Goal: Information Seeking & Learning: Learn about a topic

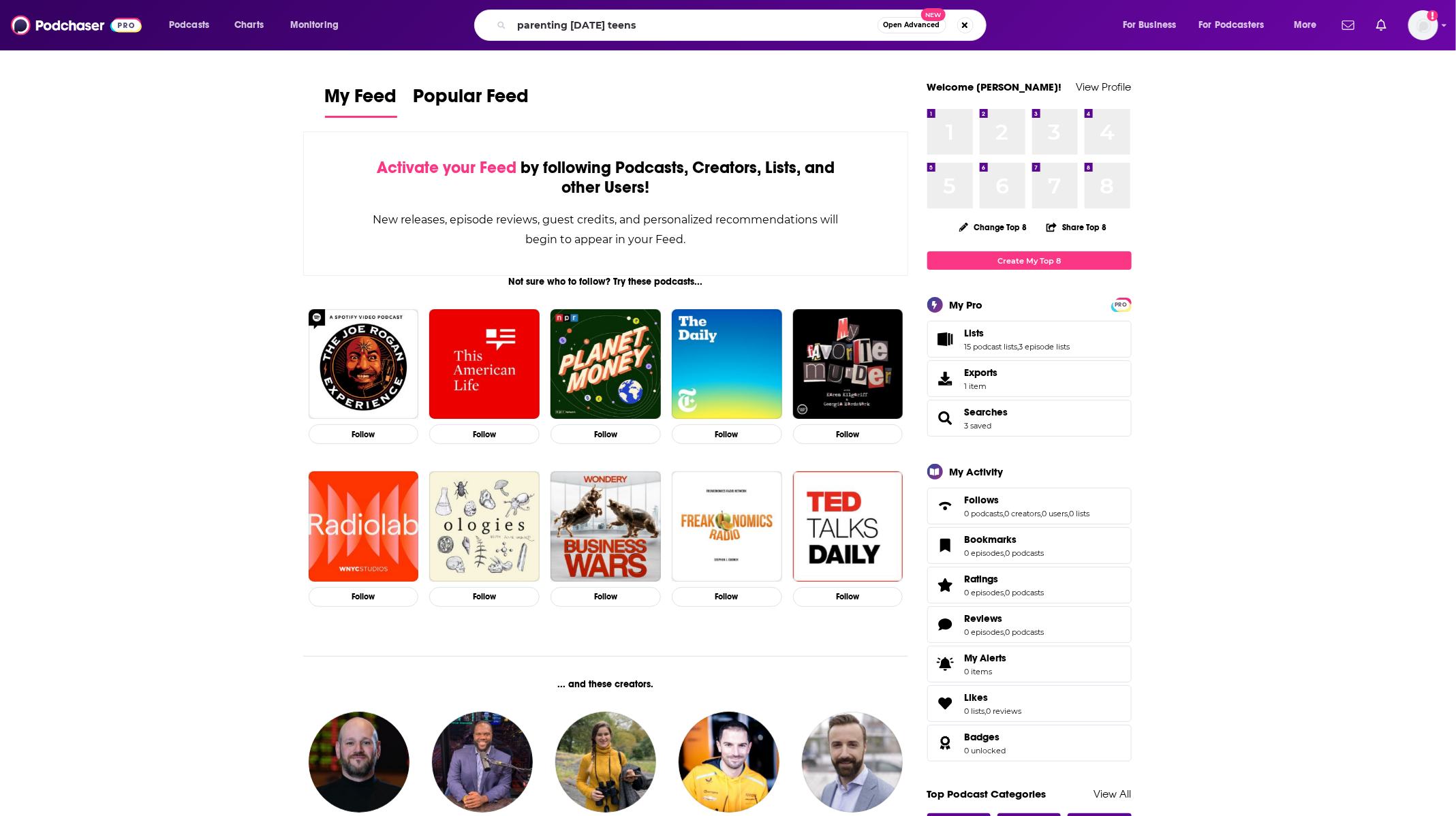
type input "parenting [DATE] teens"
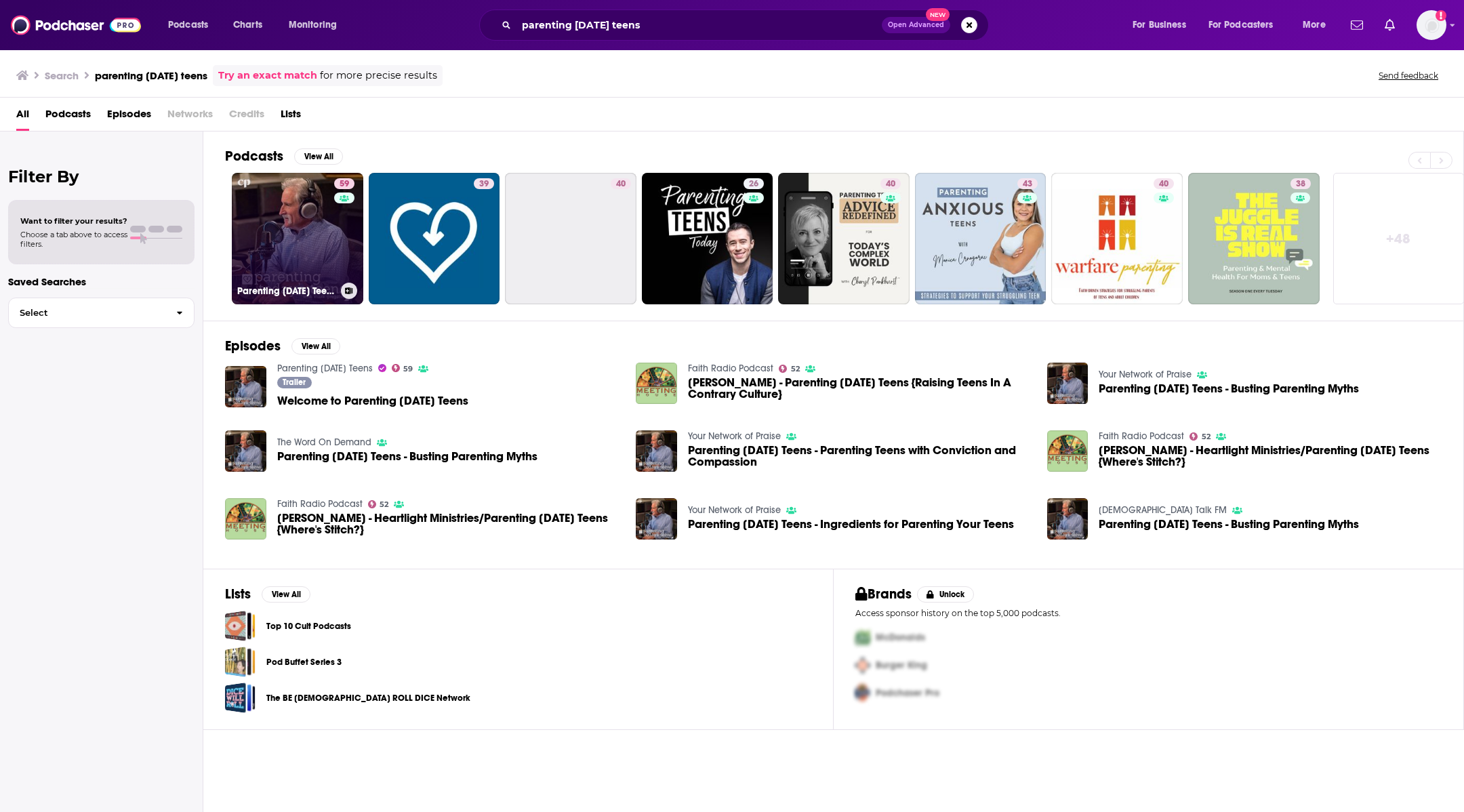
click at [331, 238] on link "59 Parenting [DATE] Teens" at bounding box center [298, 239] width 132 height 132
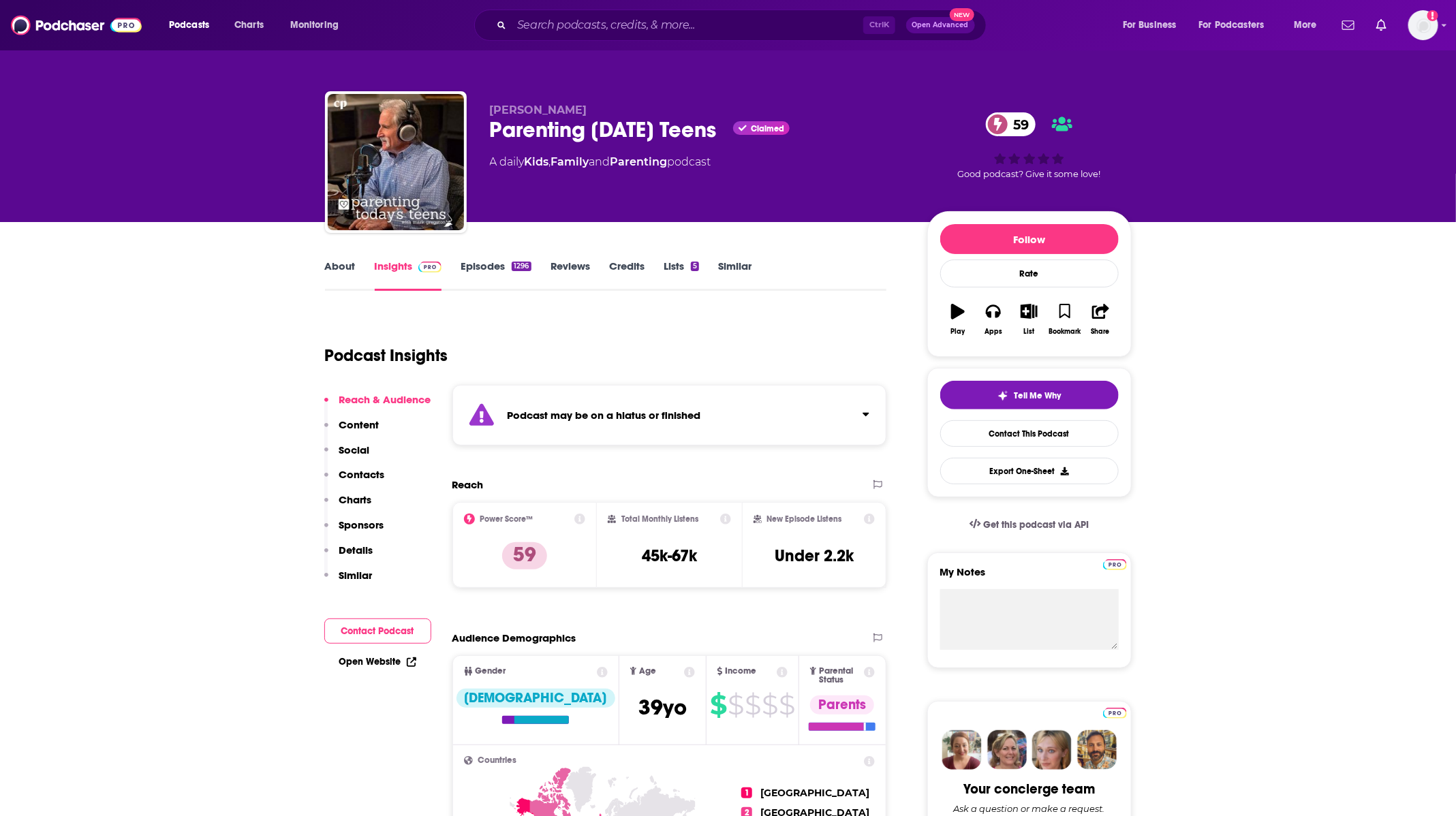
click at [503, 266] on link "Episodes 1296" at bounding box center [495, 274] width 70 height 31
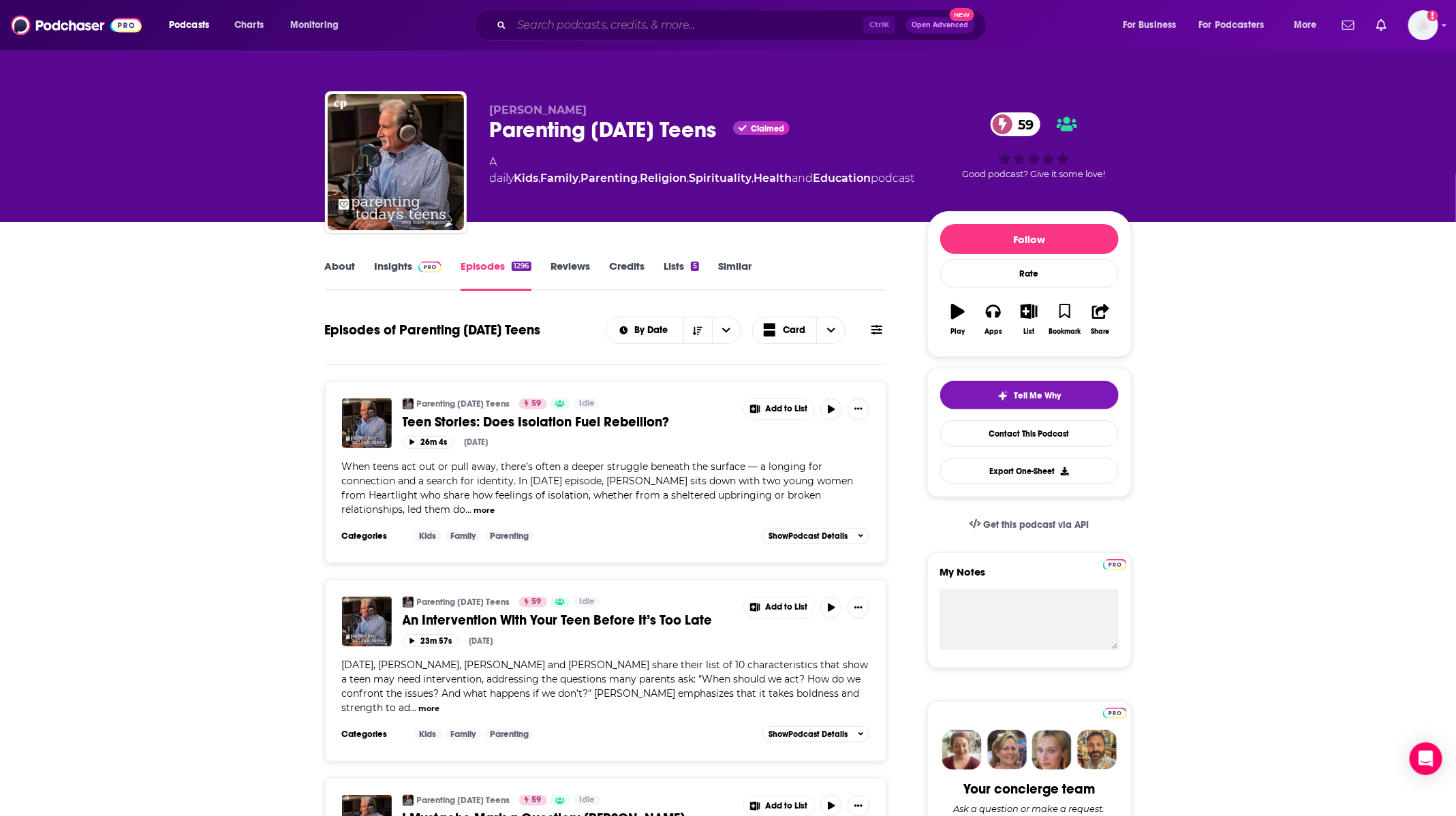
click at [613, 23] on input "Search podcasts, credits, & more..." at bounding box center [688, 25] width 352 height 22
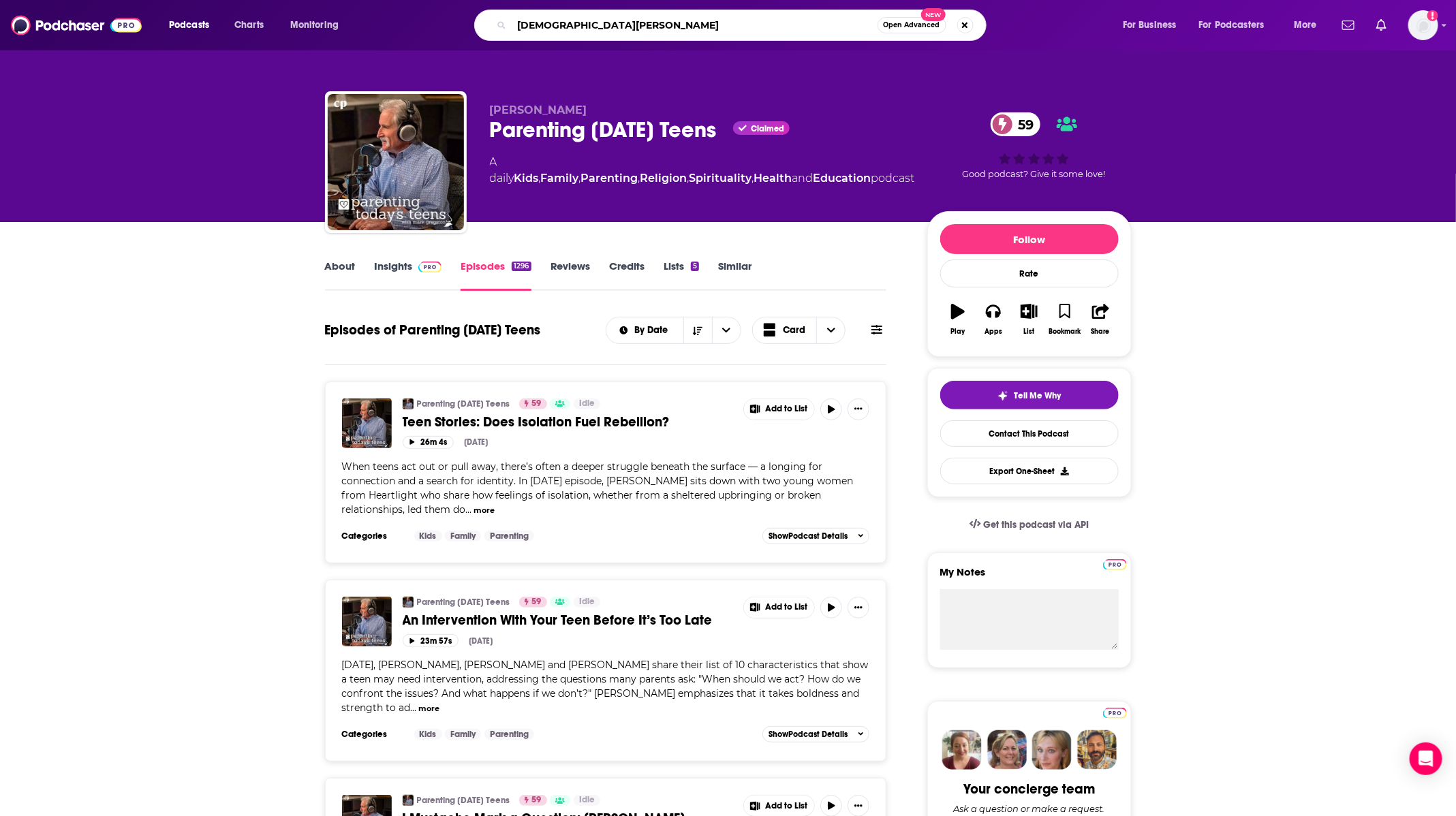
type input "[DEMOGRAPHIC_DATA] calling"
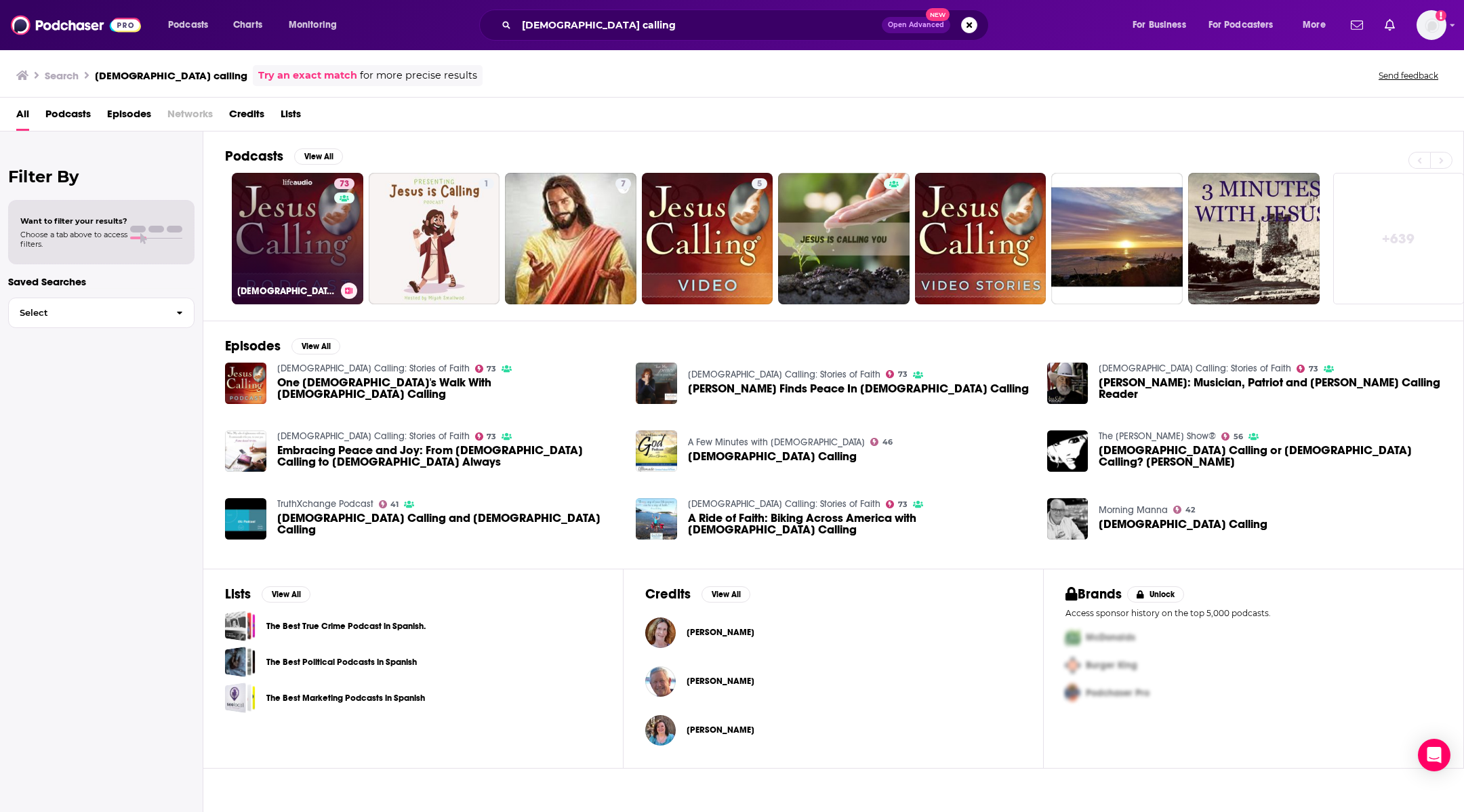
click at [237, 207] on link "73 [DEMOGRAPHIC_DATA] Calling: Stories of Faith" at bounding box center [298, 239] width 132 height 132
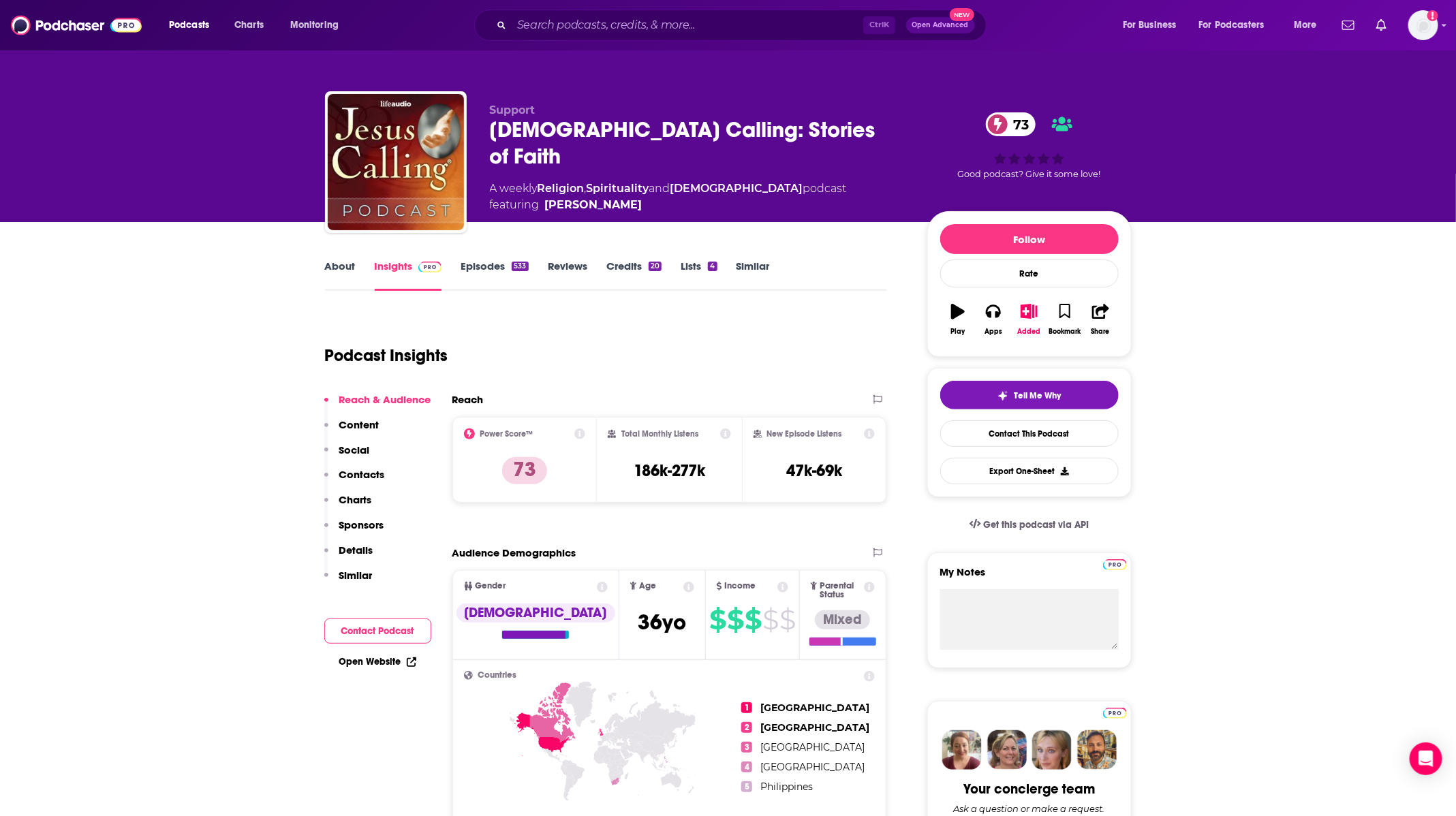
click at [483, 272] on link "Episodes 533" at bounding box center [494, 274] width 68 height 31
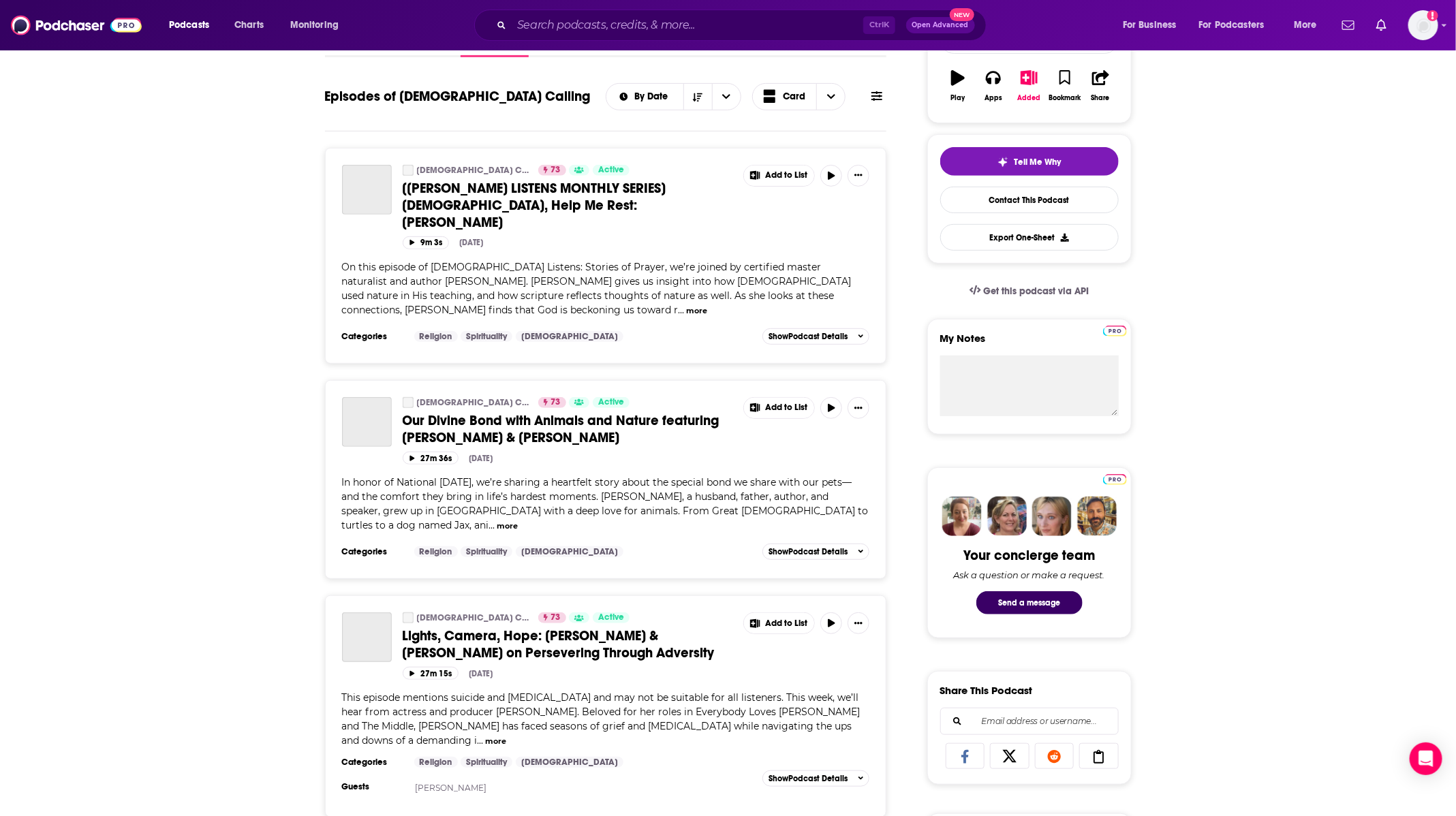
scroll to position [268, 0]
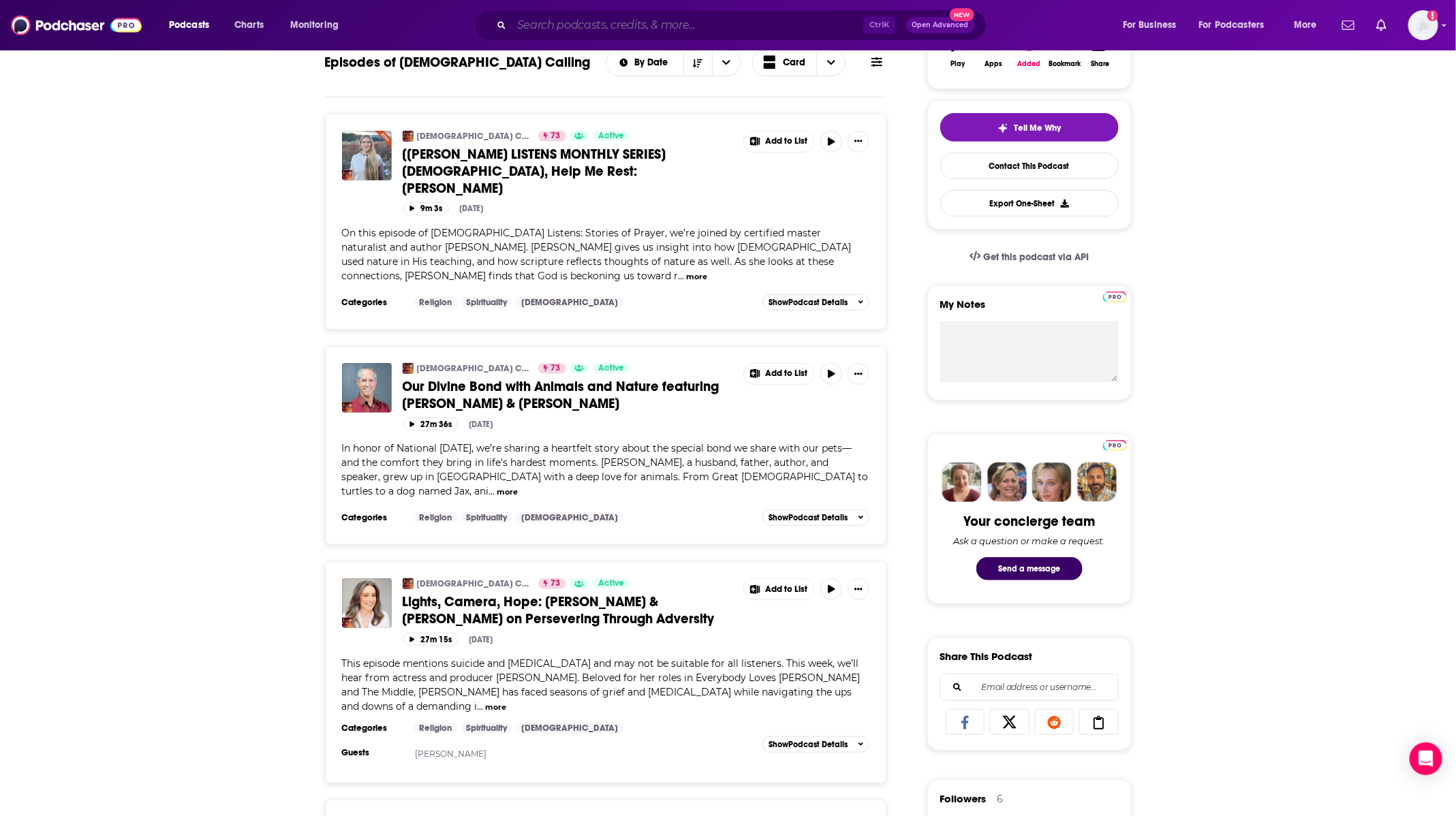
click at [705, 23] on input "Search podcasts, credits, & more..." at bounding box center [688, 25] width 352 height 22
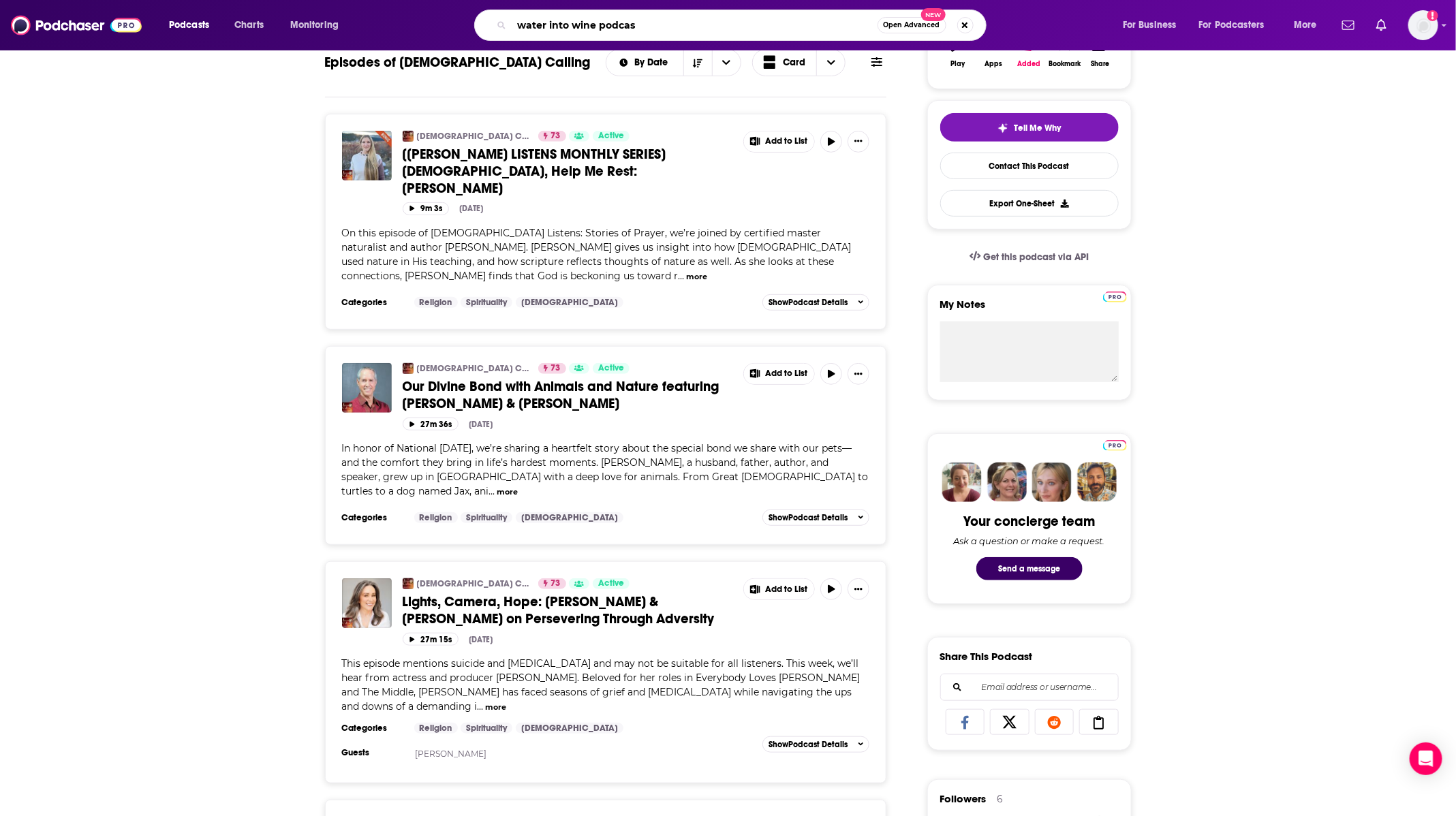
type input "water into wine podcast"
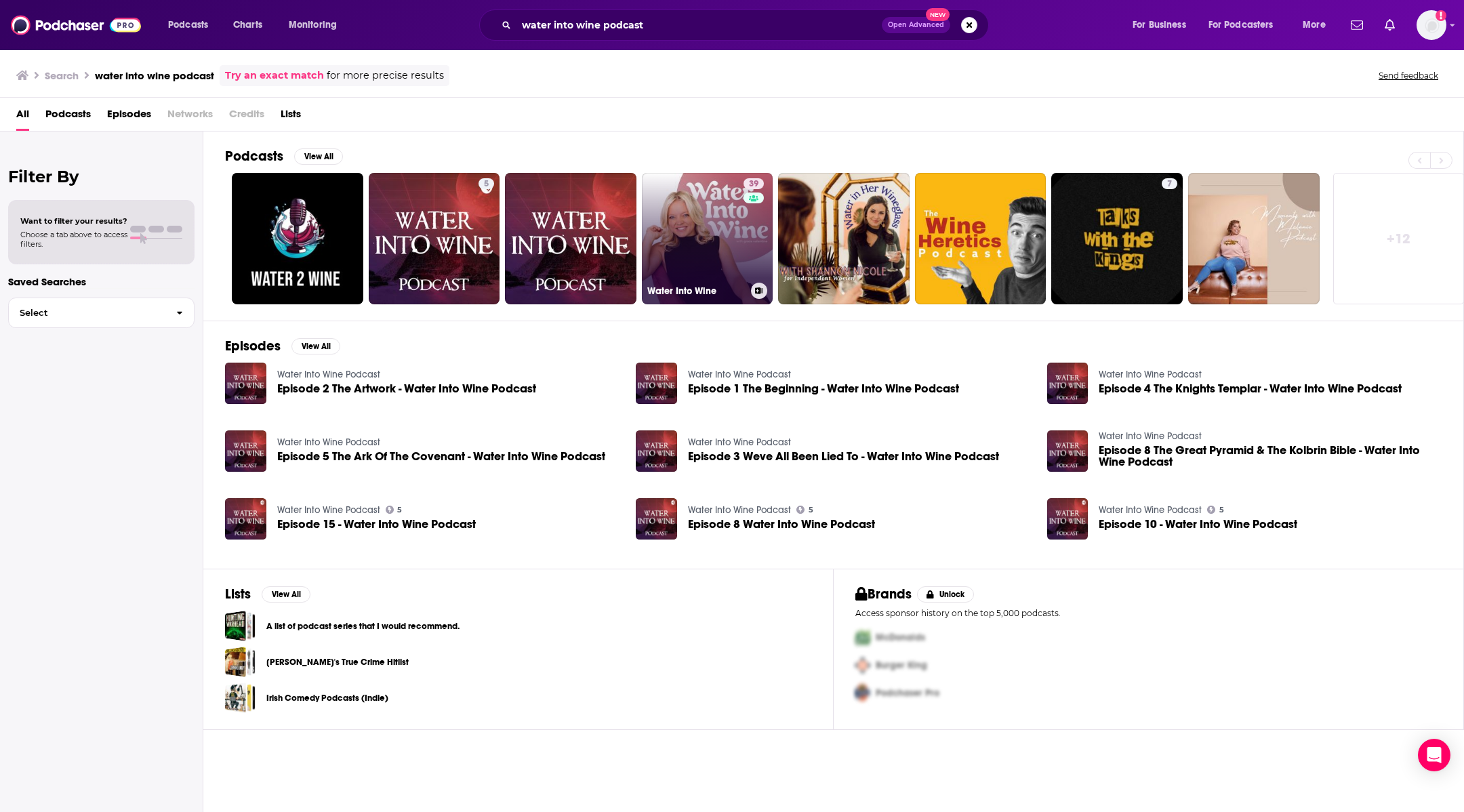
click at [674, 221] on link "39 Water Into Wine" at bounding box center [708, 239] width 132 height 132
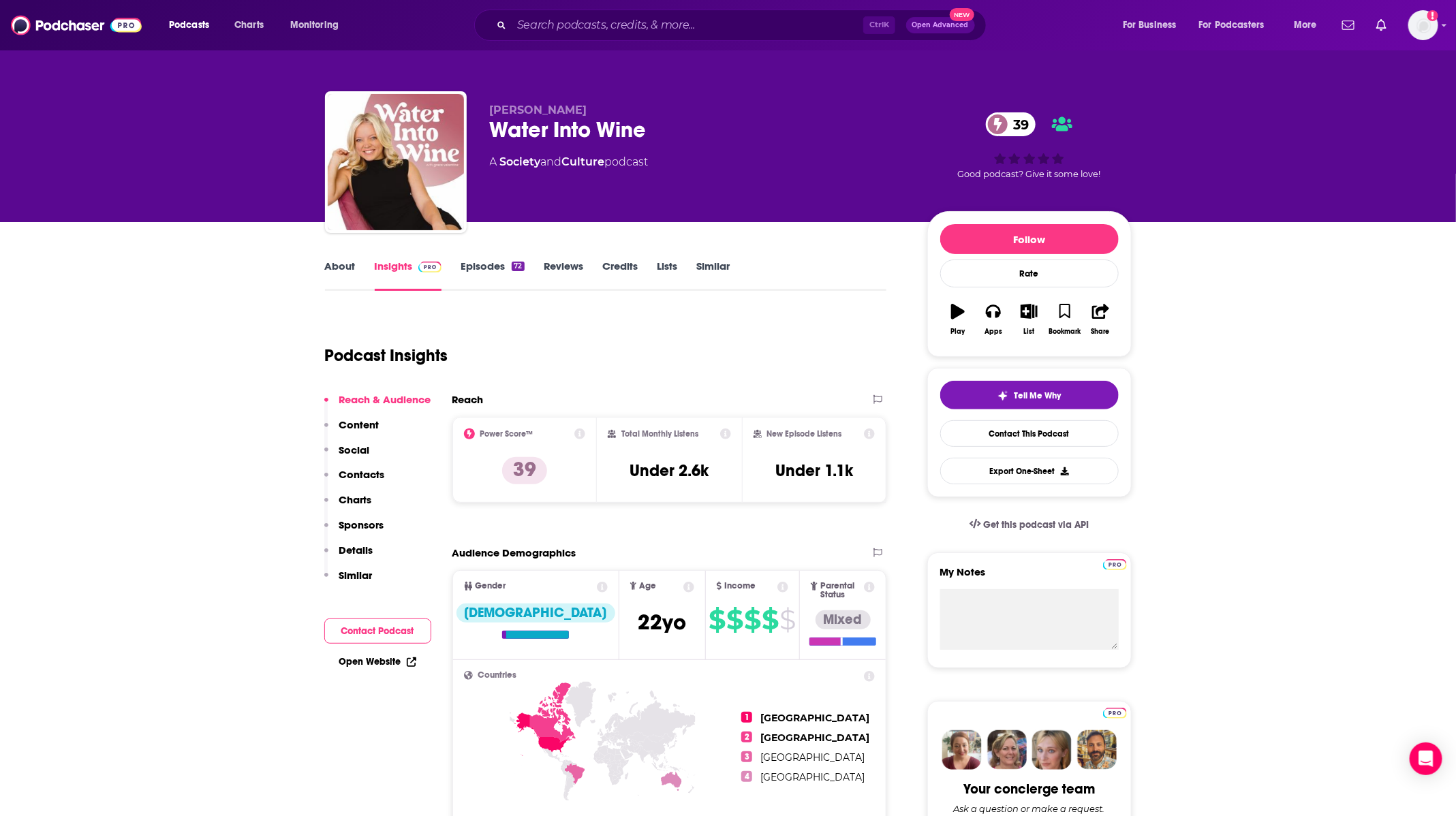
click at [473, 272] on link "Episodes 72" at bounding box center [492, 274] width 63 height 31
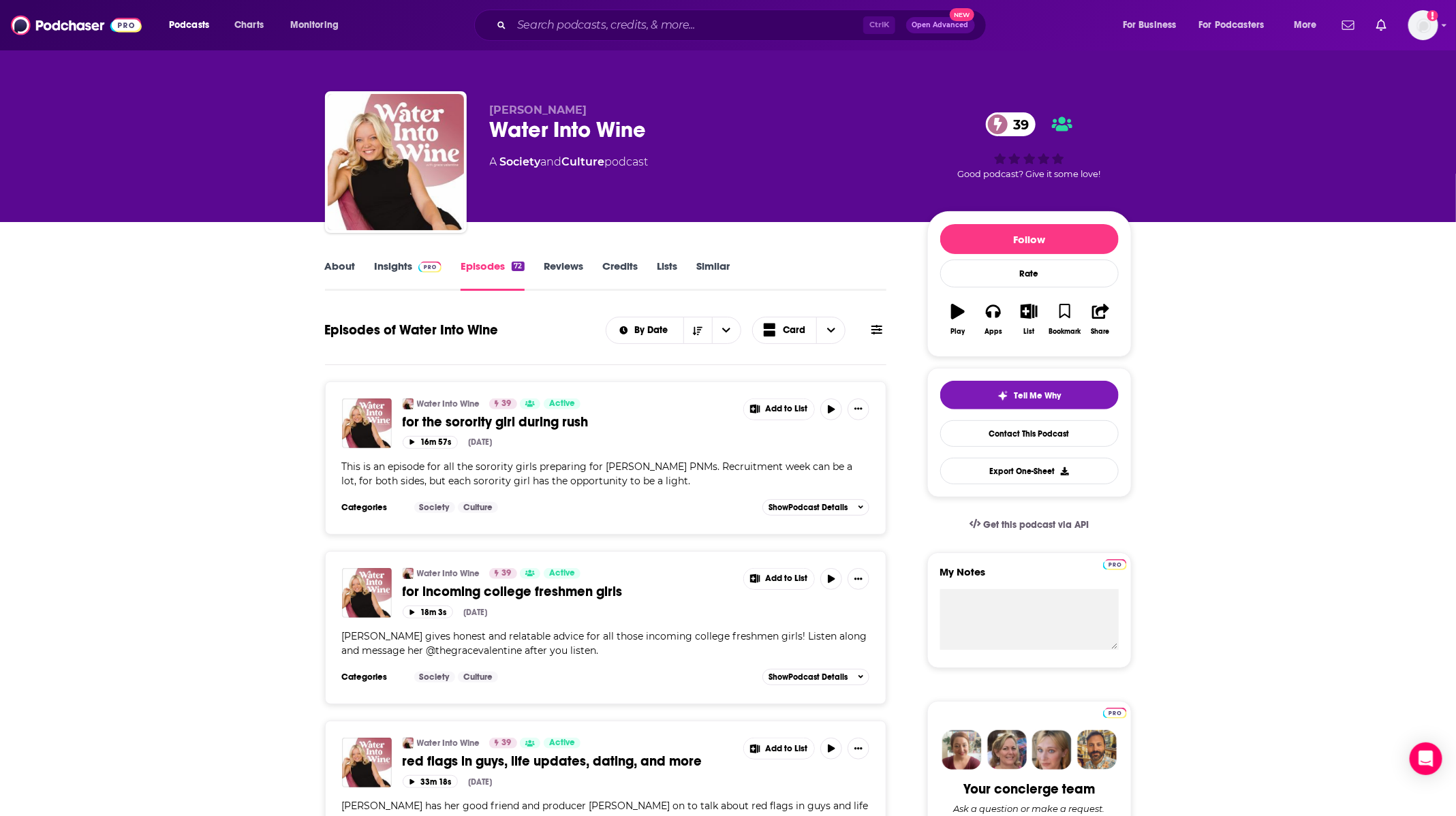
click at [342, 271] on link "About" at bounding box center [340, 274] width 31 height 31
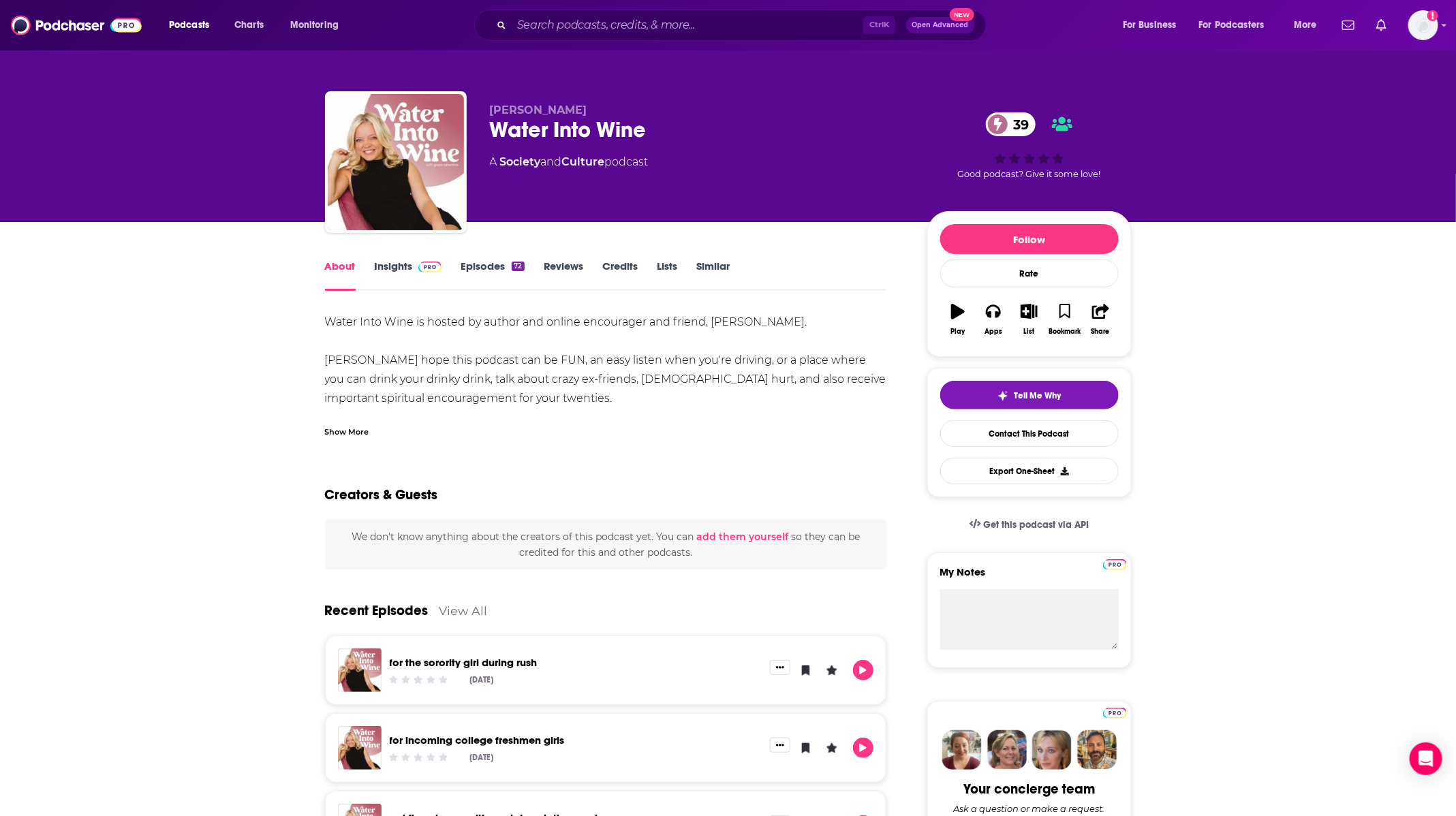
click at [402, 274] on link "Insights" at bounding box center [409, 274] width 68 height 31
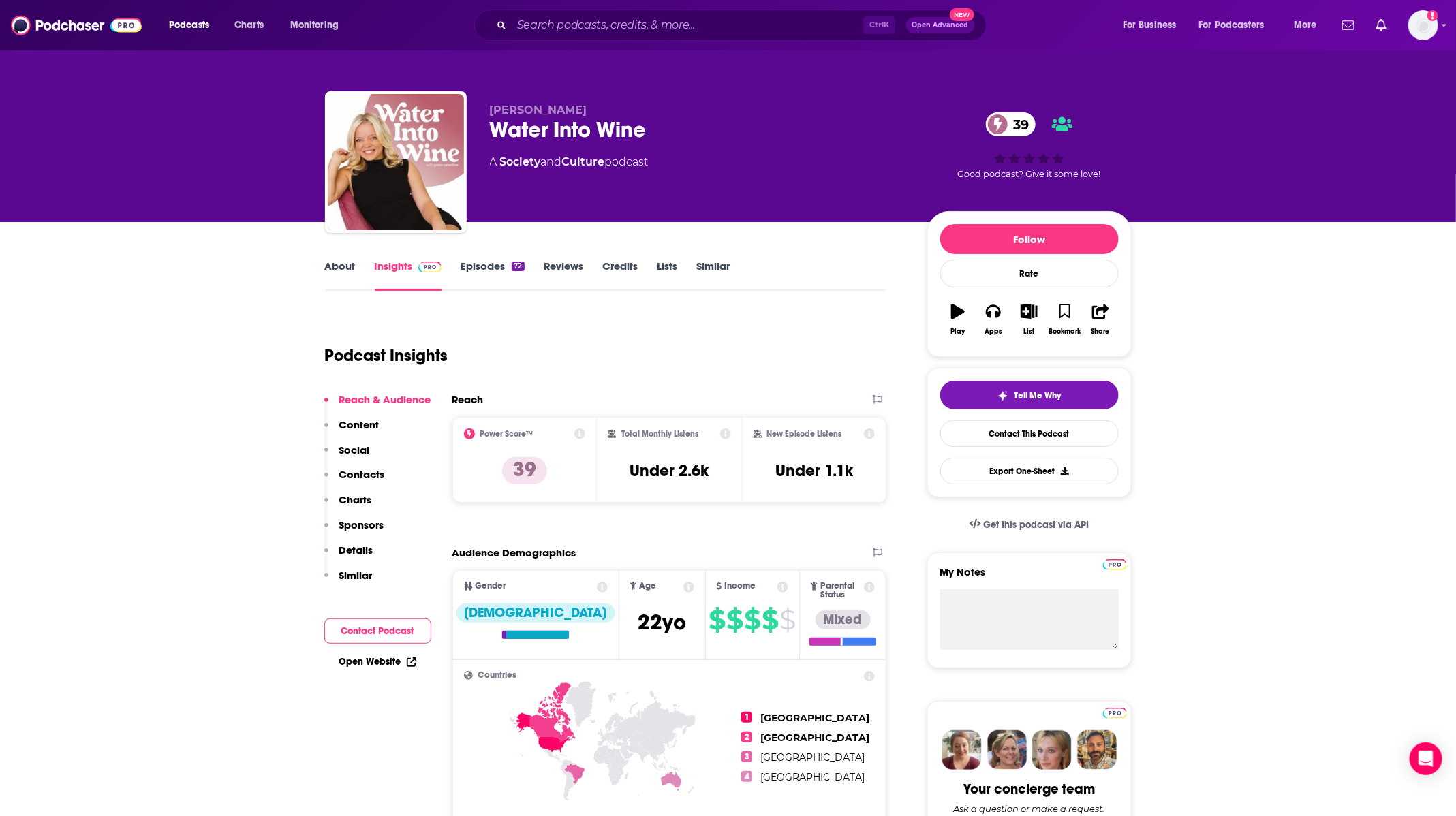
click at [497, 269] on link "Episodes 72" at bounding box center [492, 274] width 63 height 31
